Goal: Task Accomplishment & Management: Use online tool/utility

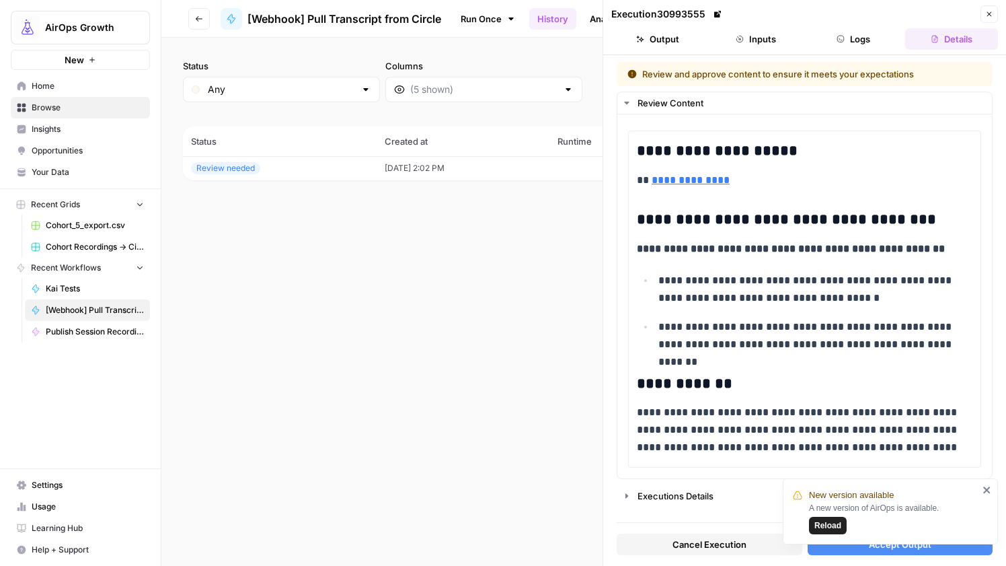
click at [199, 17] on icon "button" at bounding box center [199, 19] width 8 height 8
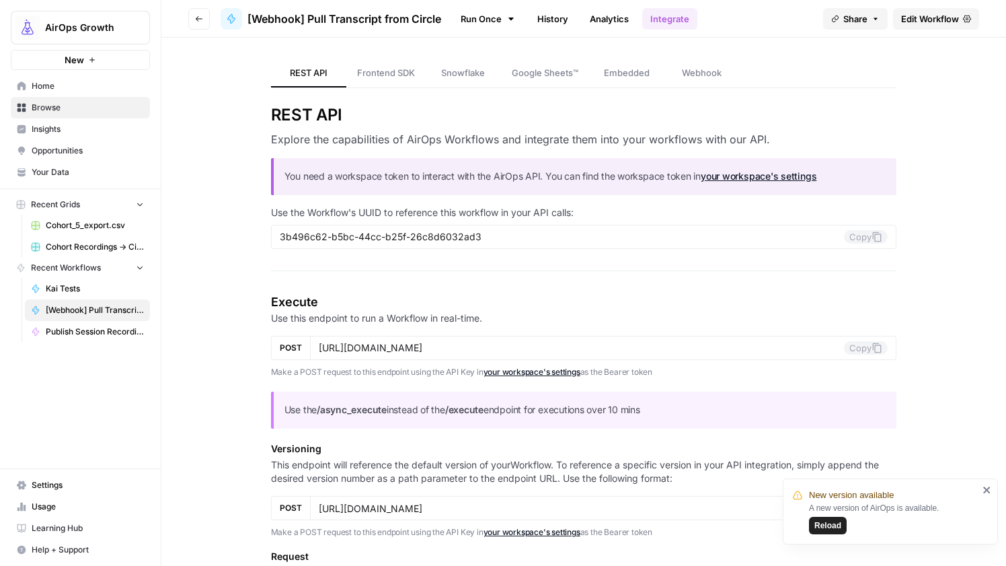
click at [207, 20] on button "Go back" at bounding box center [199, 19] width 22 height 22
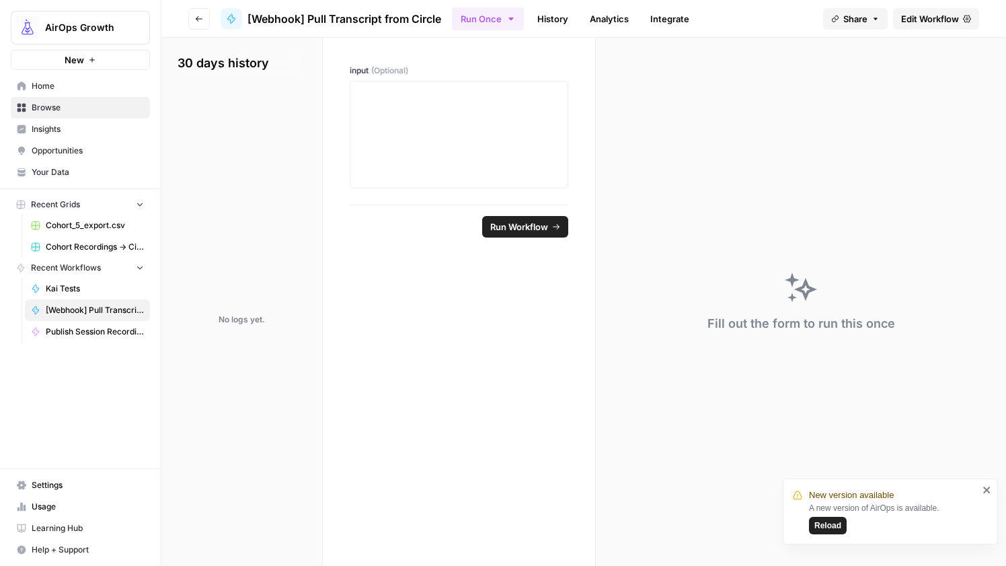
click at [204, 20] on button "Go back" at bounding box center [199, 19] width 22 height 22
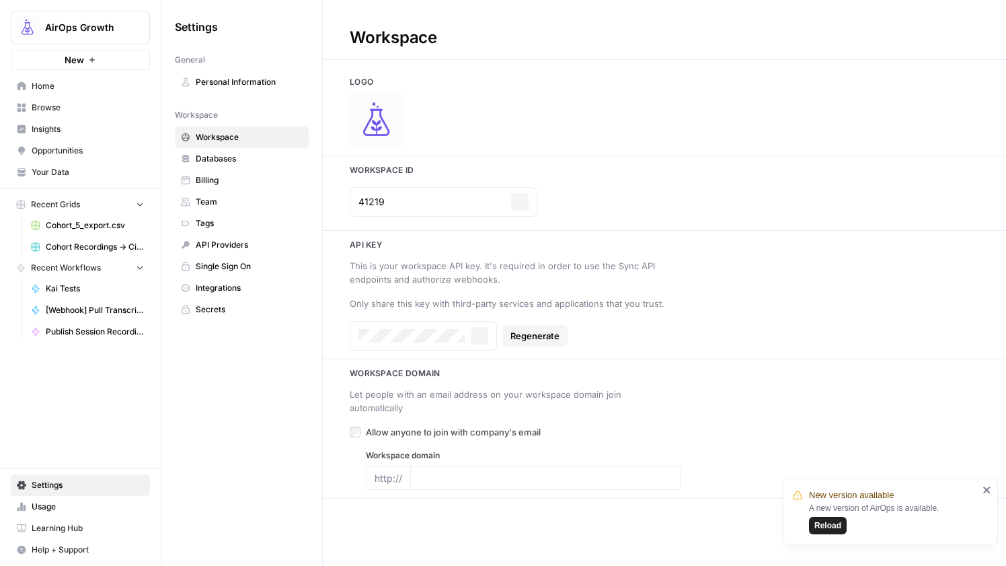
type input "[DOMAIN_NAME]"
click at [93, 84] on span "Home" at bounding box center [88, 86] width 112 height 12
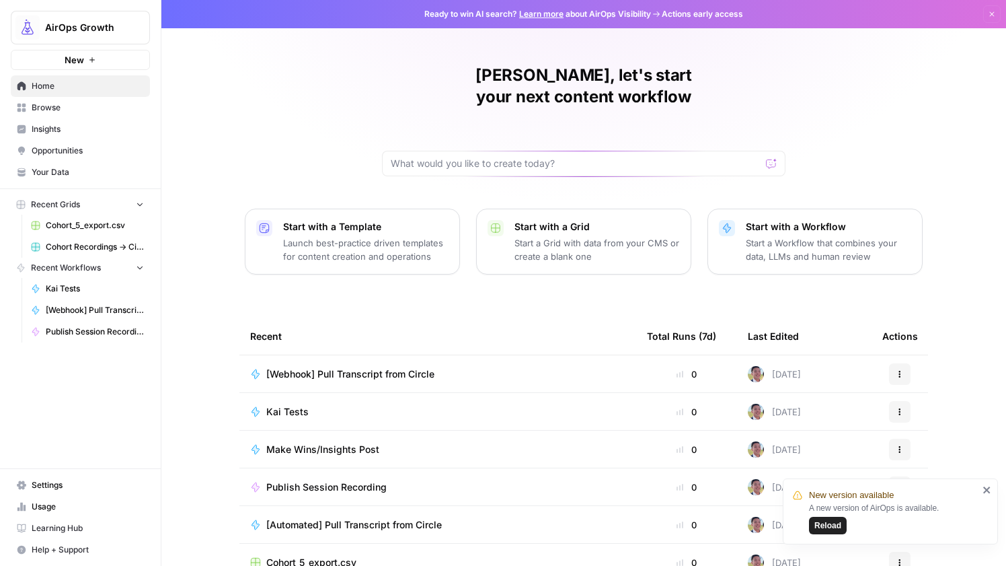
click at [395, 367] on span "[Webhook] Pull Transcript from Circle" at bounding box center [350, 373] width 168 height 13
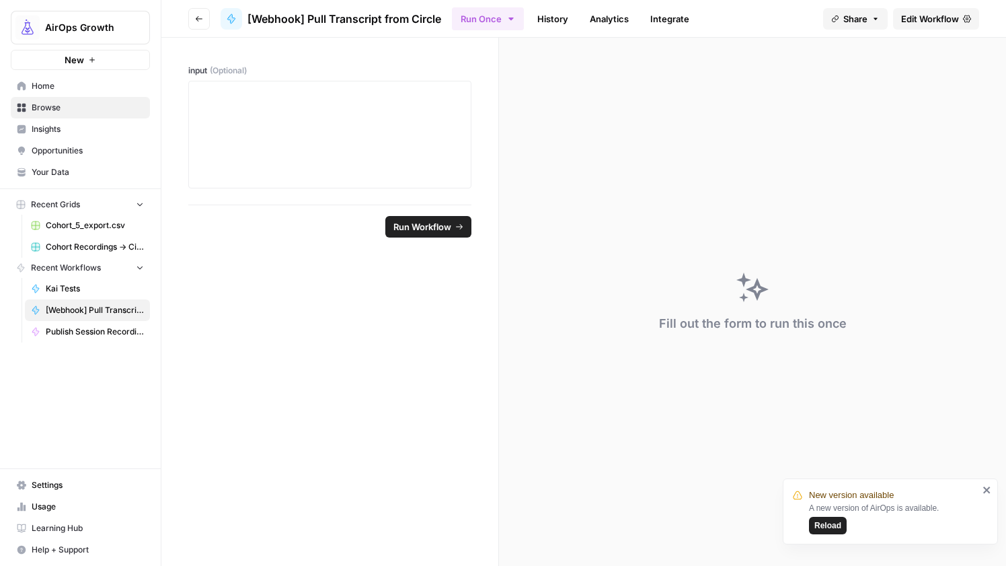
click at [924, 21] on span "Edit Workflow" at bounding box center [930, 18] width 58 height 13
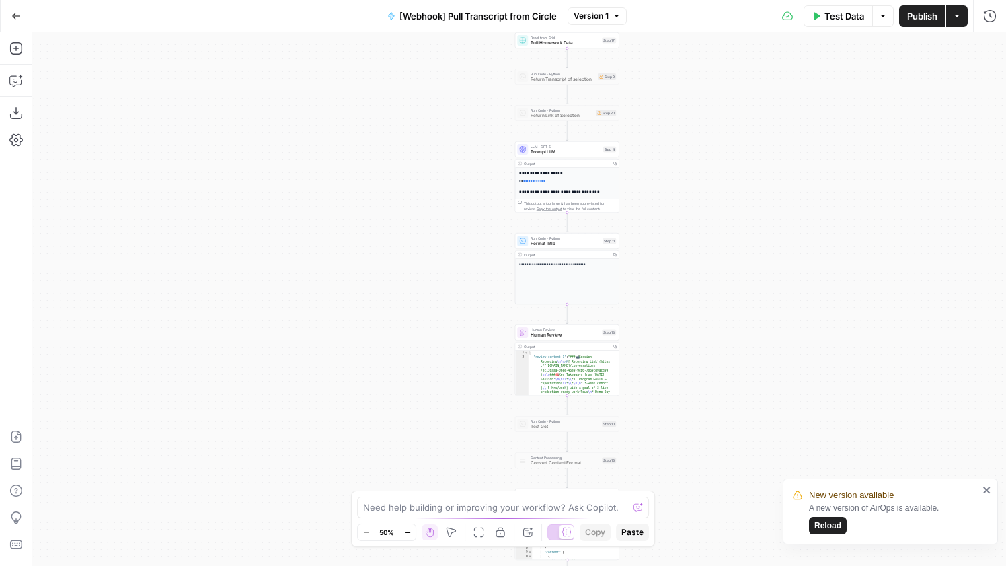
click at [7, 20] on button "Go Back" at bounding box center [16, 16] width 24 height 24
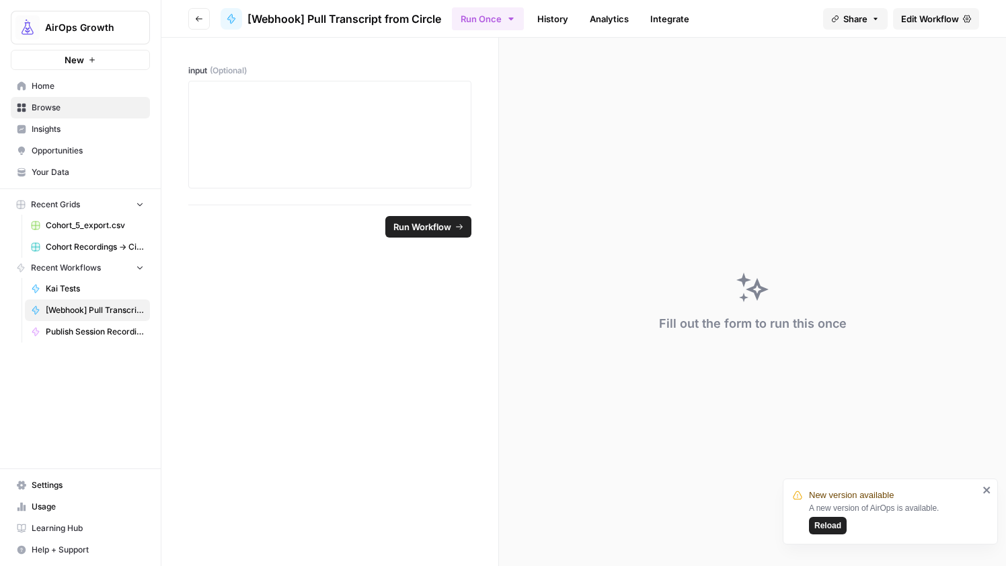
click at [560, 21] on link "History" at bounding box center [552, 19] width 47 height 22
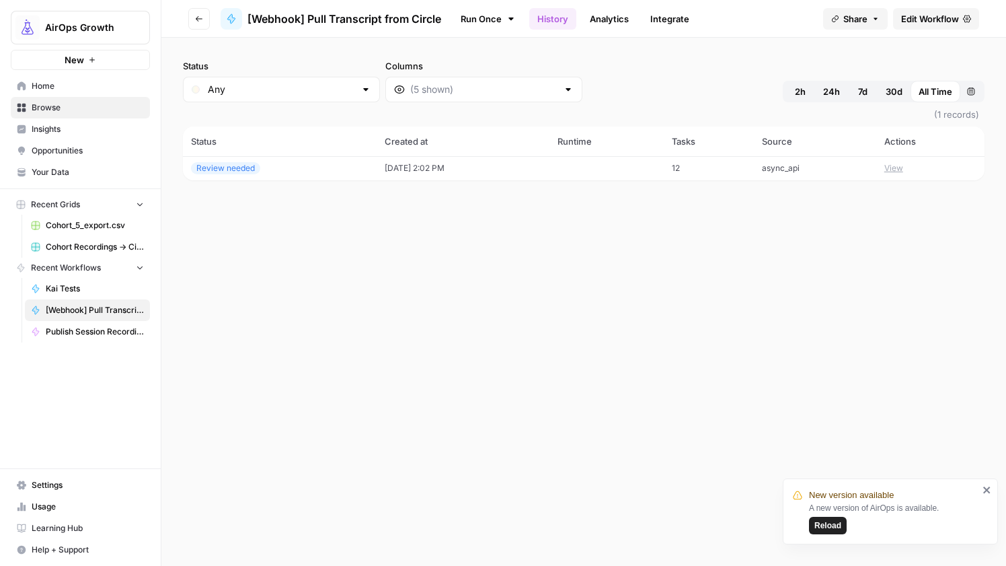
click at [901, 165] on button "View" at bounding box center [893, 168] width 19 height 12
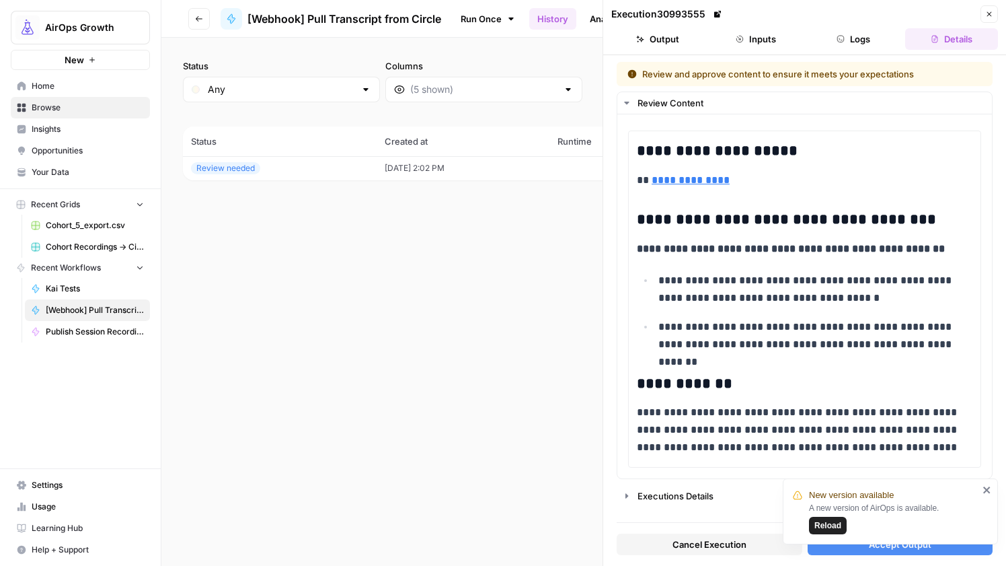
click at [756, 30] on button "Inputs" at bounding box center [756, 39] width 93 height 22
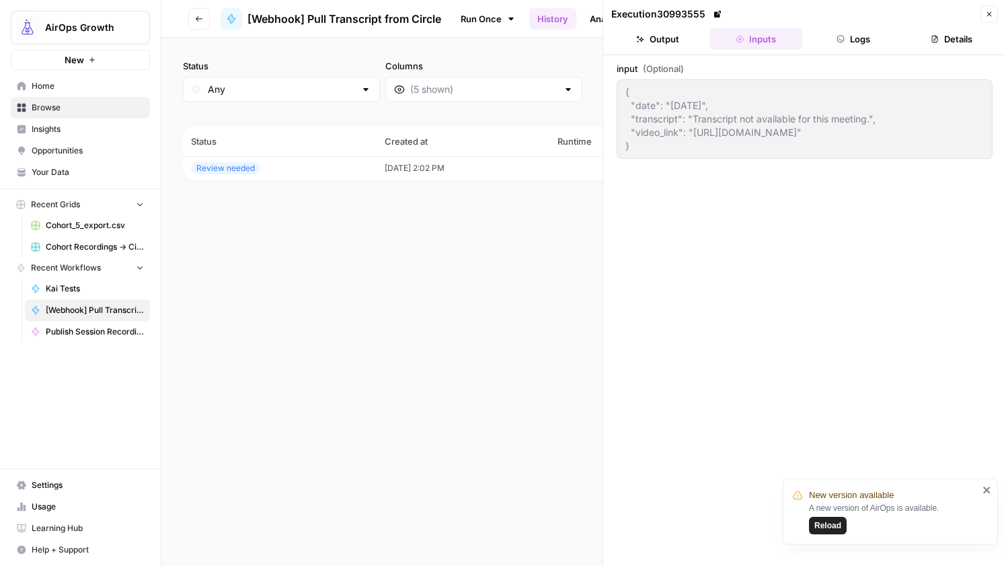
click at [819, 30] on button "Logs" at bounding box center [854, 39] width 93 height 22
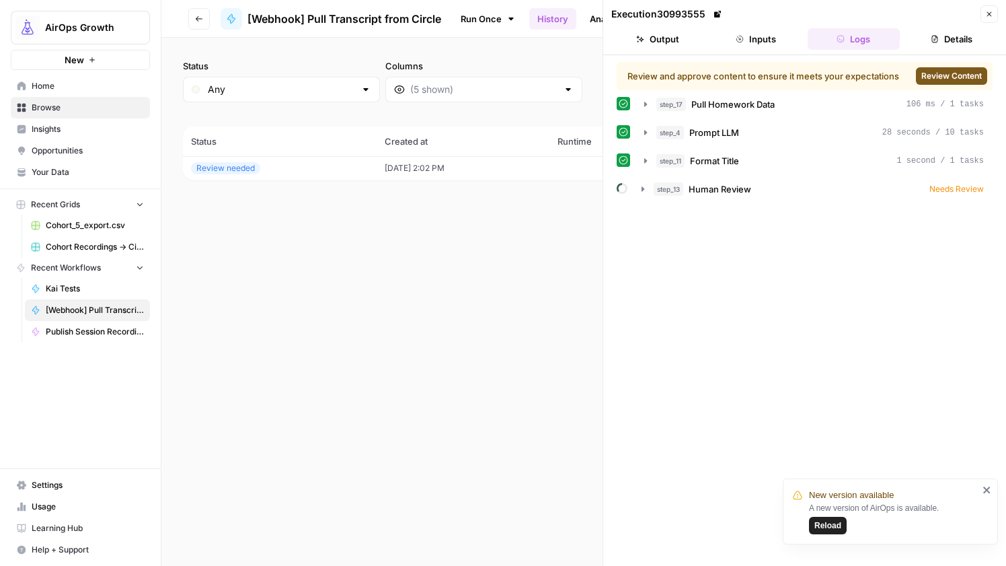
click at [761, 36] on button "Inputs" at bounding box center [756, 39] width 93 height 22
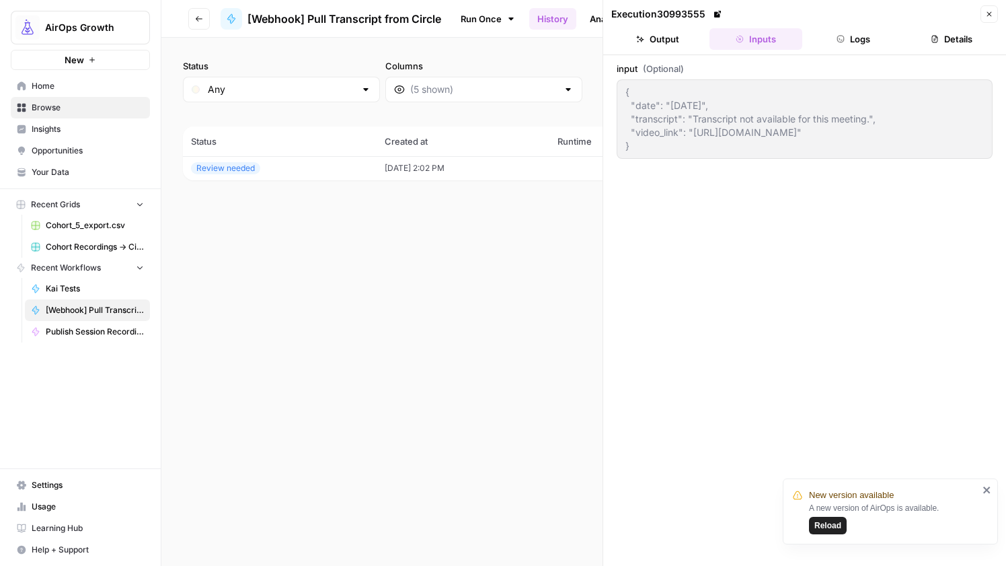
click at [206, 14] on button "Go back" at bounding box center [199, 19] width 22 height 22
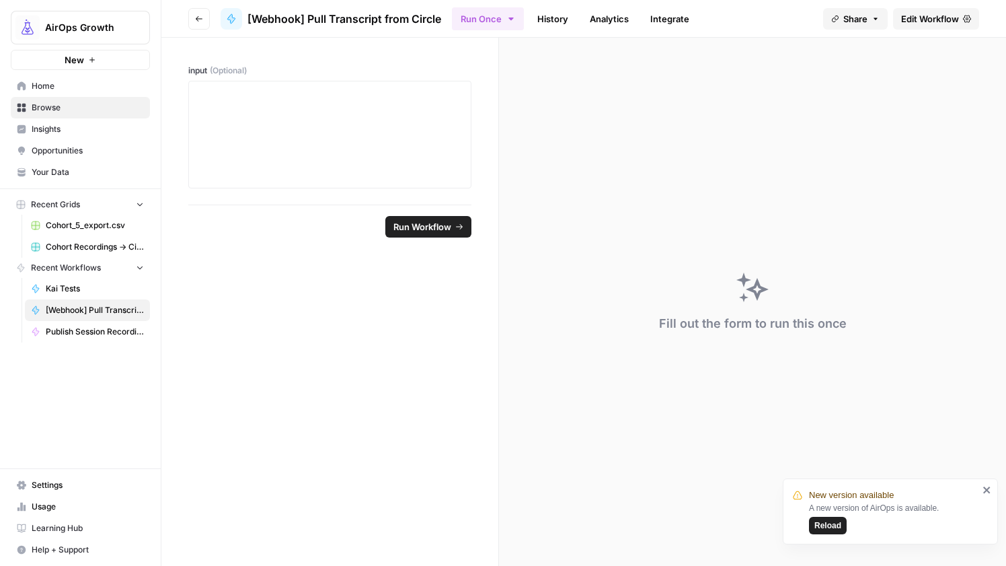
click at [537, 24] on link "History" at bounding box center [552, 19] width 47 height 22
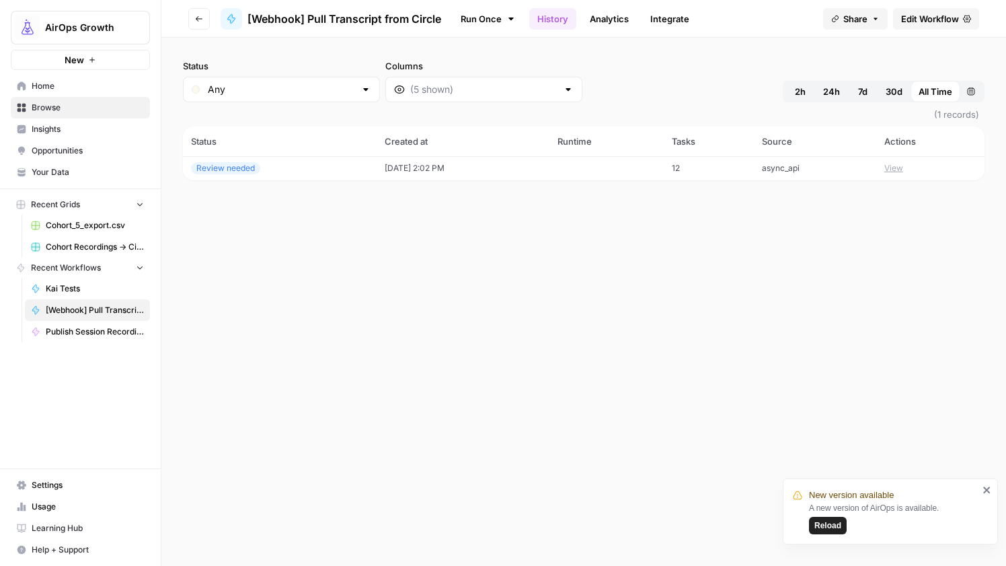
click at [895, 169] on button "View" at bounding box center [893, 168] width 19 height 12
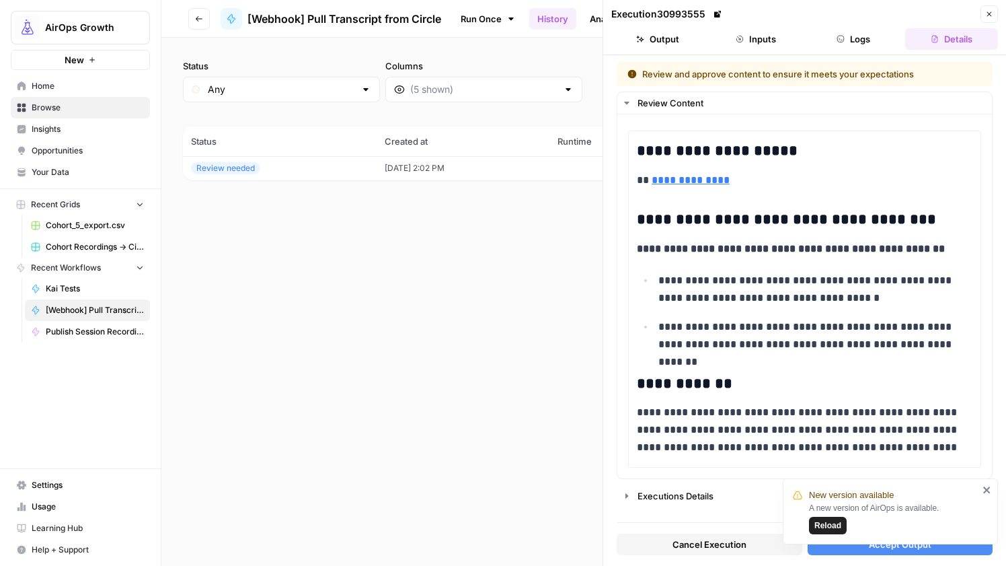
click at [197, 19] on icon "button" at bounding box center [199, 19] width 8 height 8
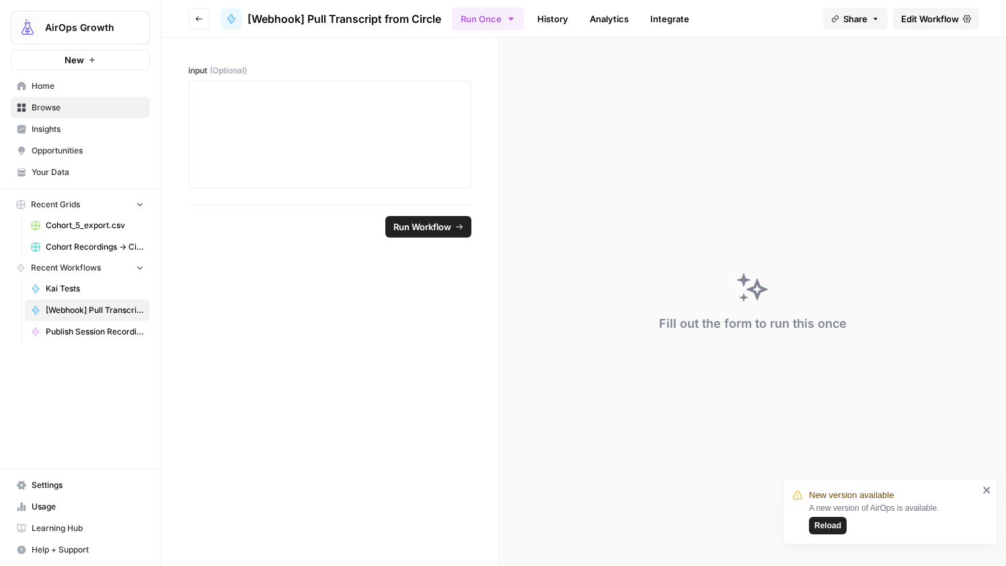
click at [909, 22] on span "Edit Workflow" at bounding box center [930, 18] width 58 height 13
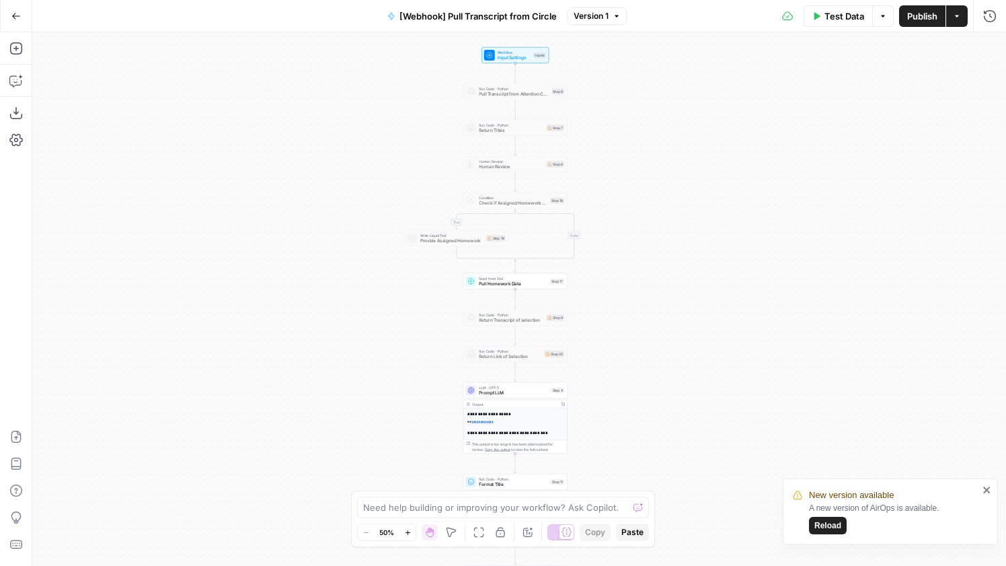
click at [989, 496] on div "New version available A new version of AirOps is available. Reload" at bounding box center [890, 511] width 215 height 66
click at [989, 491] on icon "close" at bounding box center [986, 489] width 7 height 7
